Goal: Information Seeking & Learning: Learn about a topic

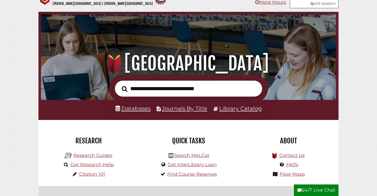
click at [133, 92] on input "text" at bounding box center [189, 88] width 148 height 17
type input "**********"
click at [119, 84] on button "Search" at bounding box center [124, 88] width 11 height 9
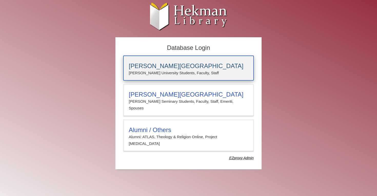
click at [184, 70] on p "[PERSON_NAME] University Students, Faculty, Staff" at bounding box center [188, 72] width 119 height 7
